Goal: Find specific page/section: Find specific page/section

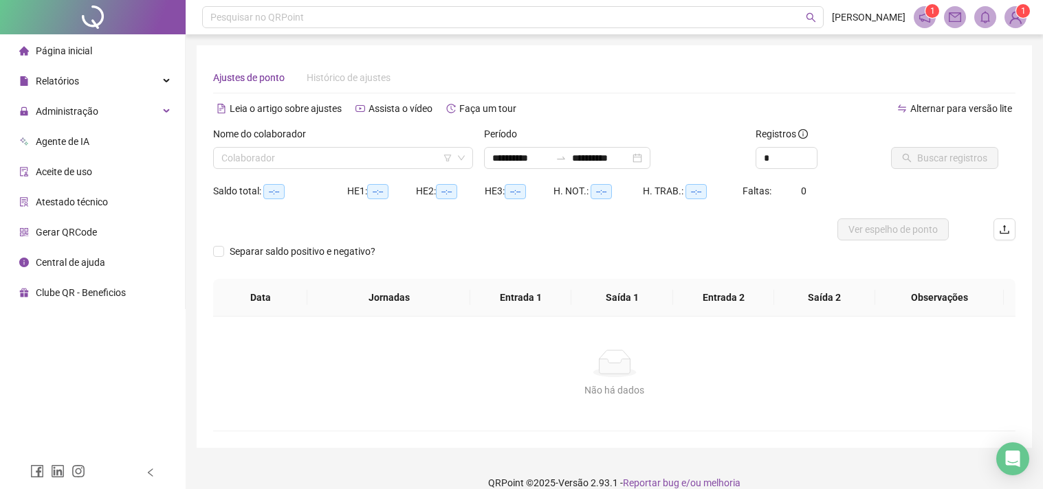
type input "**********"
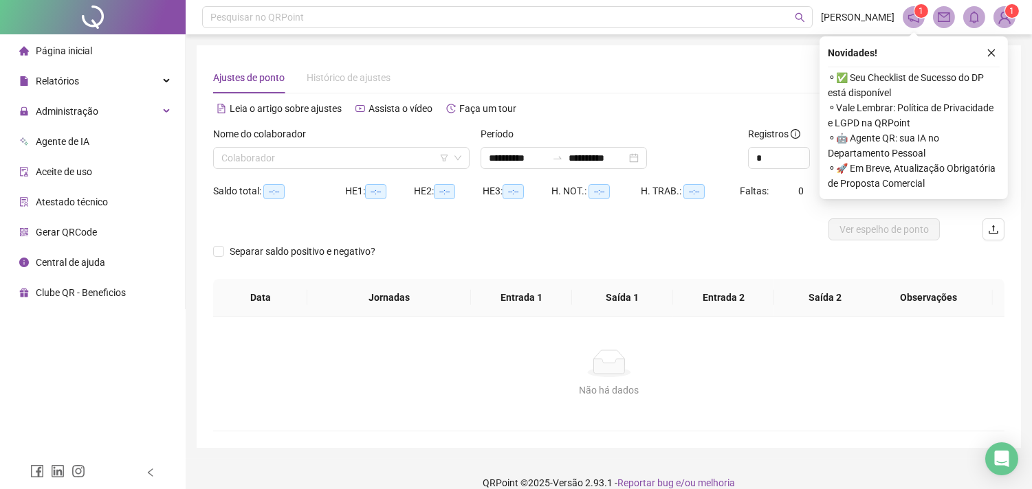
click at [88, 132] on div "Agente de IA" at bounding box center [54, 141] width 70 height 27
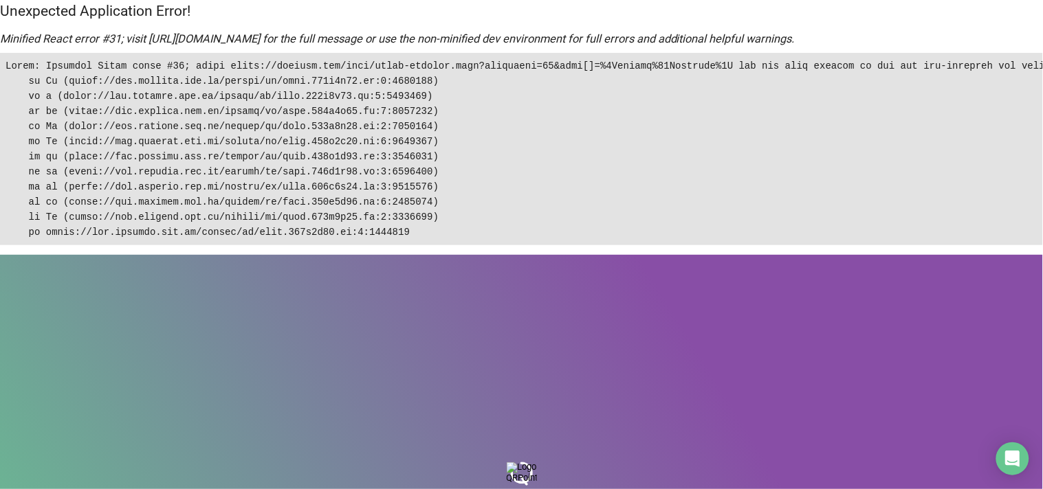
click at [108, 100] on pre at bounding box center [521, 149] width 1043 height 192
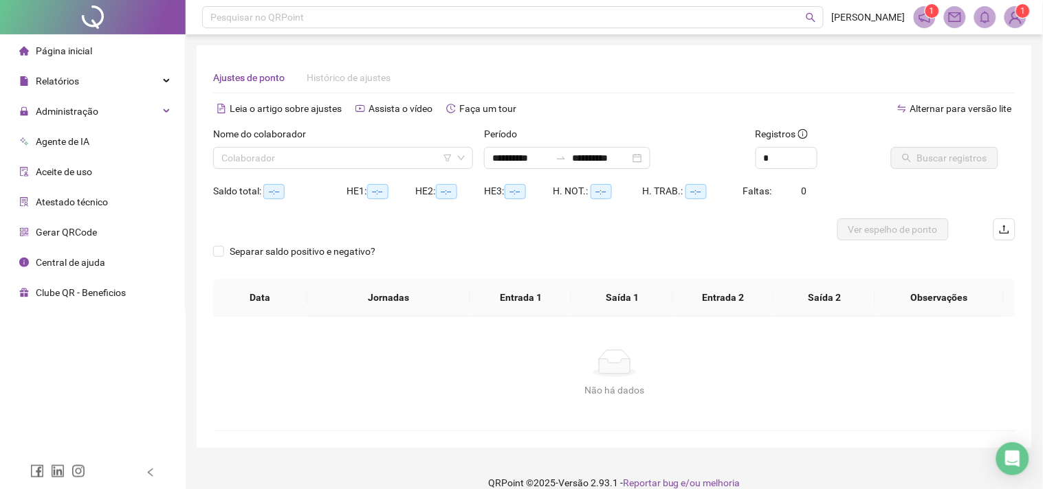
type input "**********"
